Goal: Information Seeking & Learning: Check status

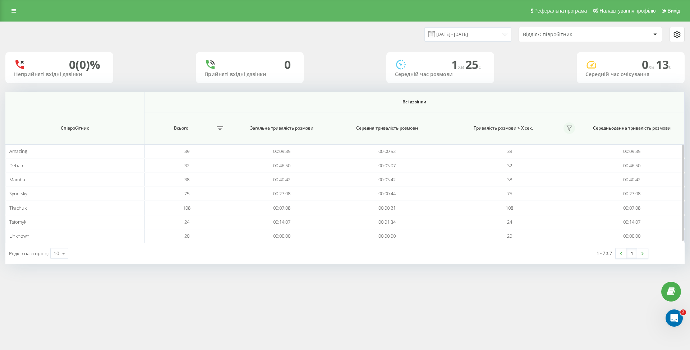
click at [570, 127] on icon at bounding box center [569, 128] width 6 height 6
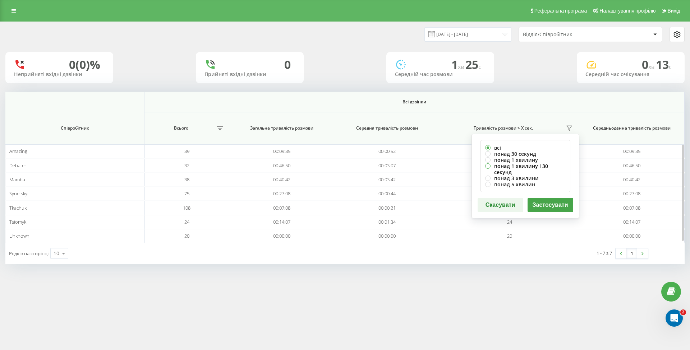
click at [543, 164] on label "понад 1 хвилину і 30 секунд" at bounding box center [525, 169] width 80 height 12
radio input "true"
click at [547, 198] on button "Застосувати" at bounding box center [551, 205] width 46 height 14
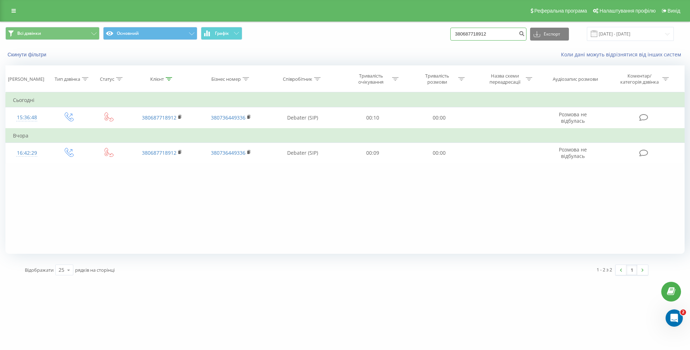
drag, startPoint x: 498, startPoint y: 32, endPoint x: 468, endPoint y: 32, distance: 30.5
click at [468, 32] on input "380687718912" at bounding box center [488, 34] width 76 height 13
paste input "0934240298"
click at [470, 32] on input "3 0934240298" at bounding box center [488, 34] width 76 height 13
type input "380934240298"
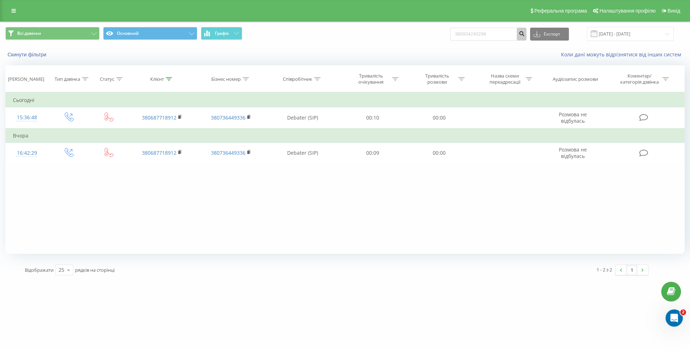
click at [525, 32] on icon "submit" at bounding box center [522, 33] width 6 height 4
drag, startPoint x: 509, startPoint y: 33, endPoint x: 427, endPoint y: 33, distance: 82.7
click at [427, 33] on div "Всі дзвінки Основний Графік 380934240298 Експорт .csv .xls .xlsx [DATE] - [DATE]" at bounding box center [344, 34] width 679 height 14
paste input "76336762"
type input "380976336762"
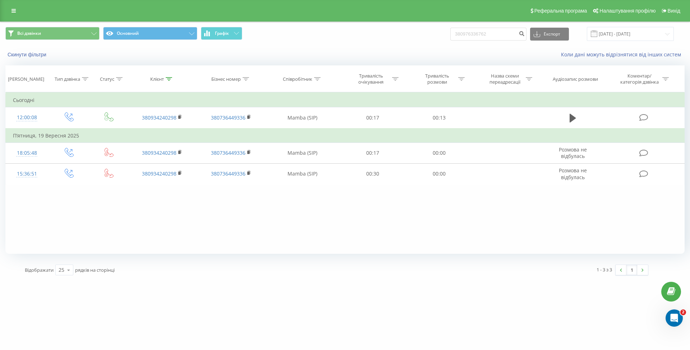
click at [534, 36] on div "380976336762 Експорт .csv .xls .xlsx [DATE] - [DATE]" at bounding box center [562, 34] width 224 height 14
click at [526, 35] on button "submit" at bounding box center [522, 34] width 10 height 13
